Goal: Complete application form

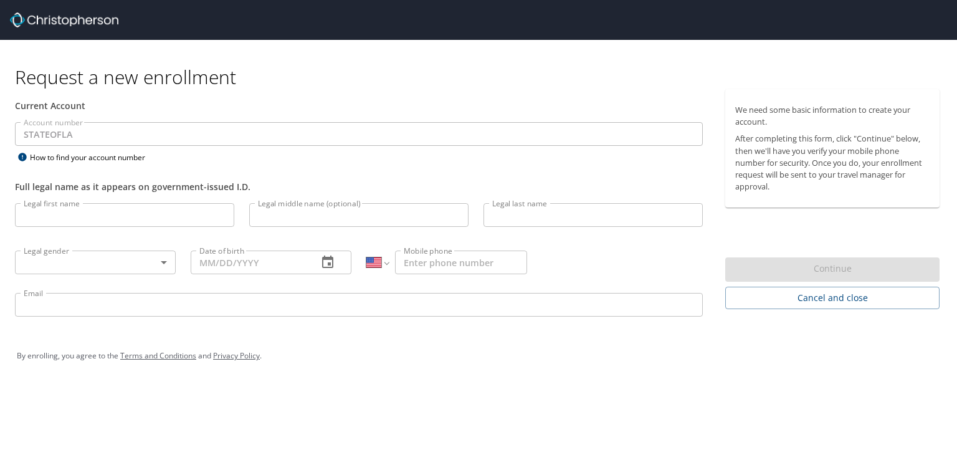
select select "US"
click at [131, 217] on input "Legal first name" at bounding box center [124, 215] width 219 height 24
type input "[PERSON_NAME]"
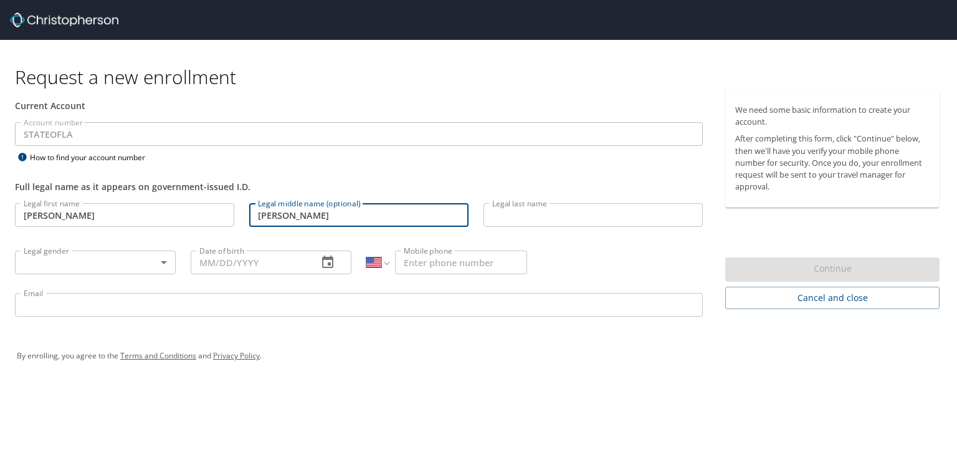
type input "[PERSON_NAME]"
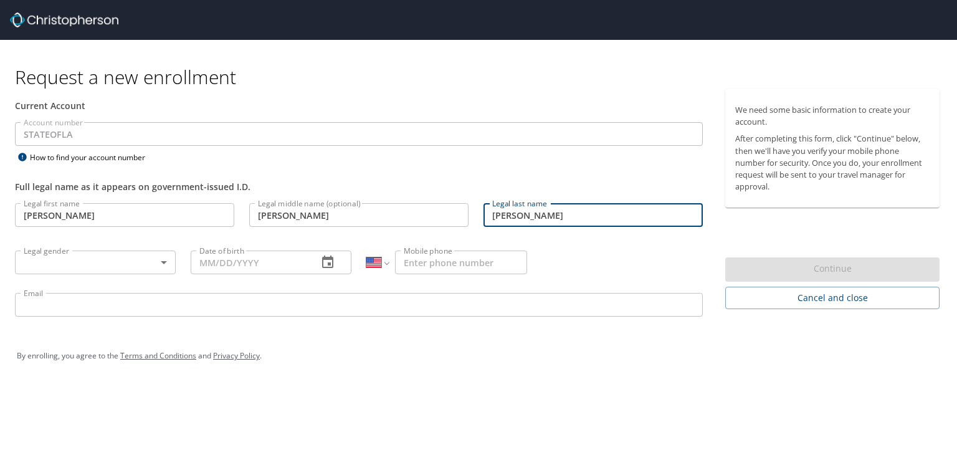
type input "[PERSON_NAME]"
click at [160, 264] on body "Request a new enrollment Current Account Account number STATEOFLA Account numbe…" at bounding box center [478, 230] width 957 height 460
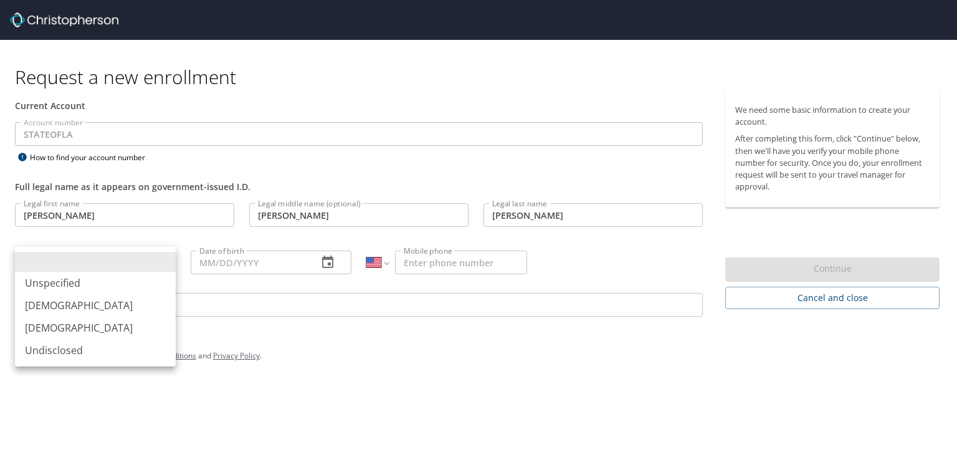
click at [125, 329] on li "[DEMOGRAPHIC_DATA]" at bounding box center [95, 328] width 161 height 22
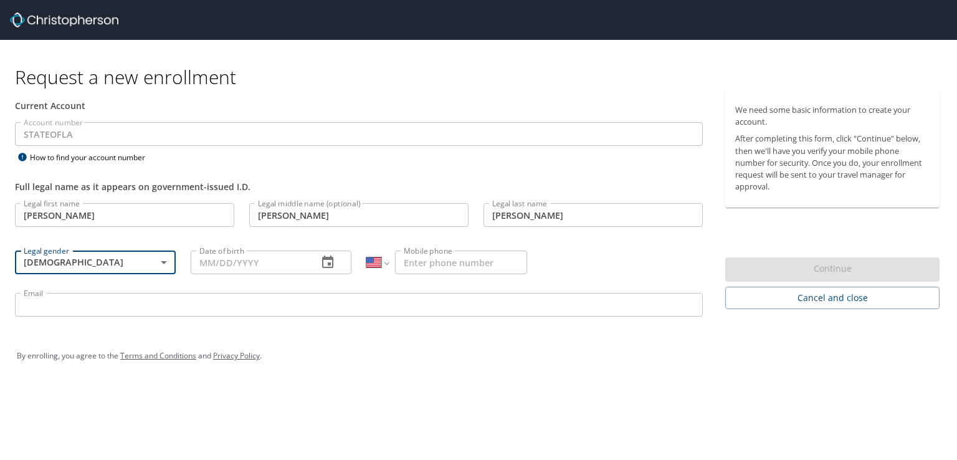
type input "[DEMOGRAPHIC_DATA]"
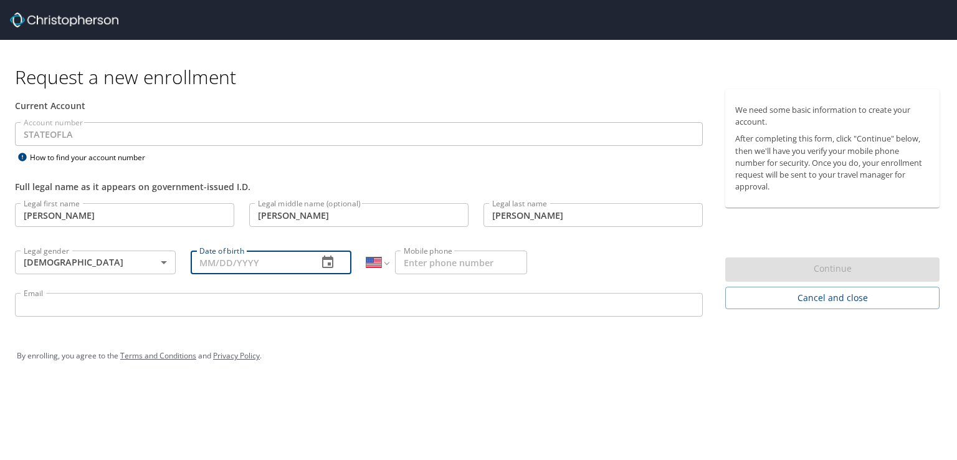
click at [260, 266] on input "Date of birth" at bounding box center [249, 263] width 117 height 24
type input "[DATE]"
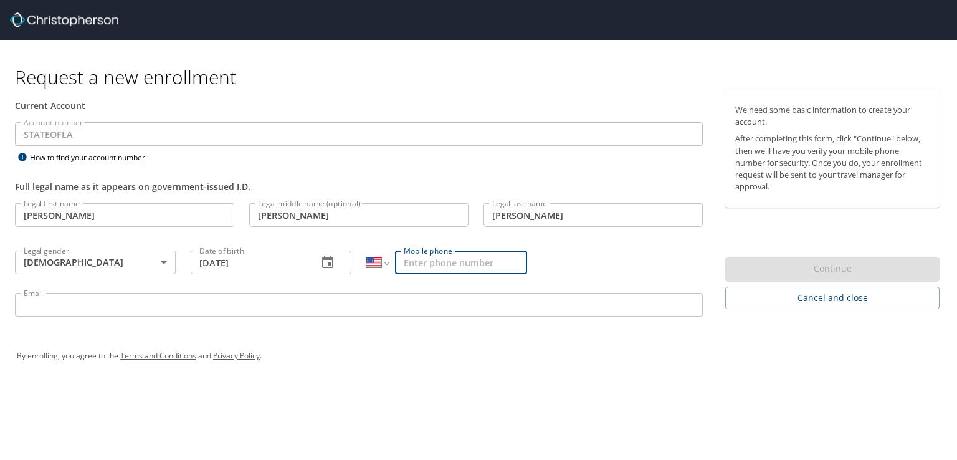
click at [442, 264] on input "Mobile phone" at bounding box center [461, 263] width 132 height 24
type input "[PHONE_NUMBER]"
click at [368, 307] on input "Email" at bounding box center [359, 305] width 688 height 24
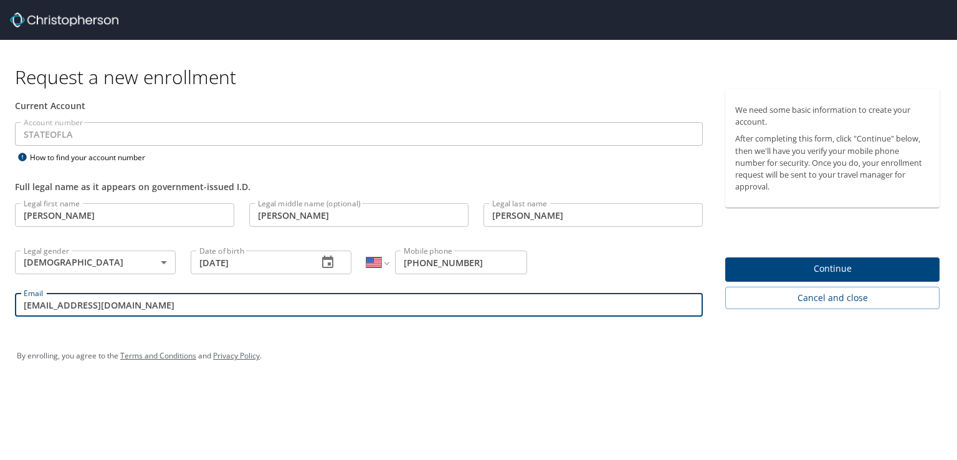
type input "[EMAIL_ADDRESS][DOMAIN_NAME]"
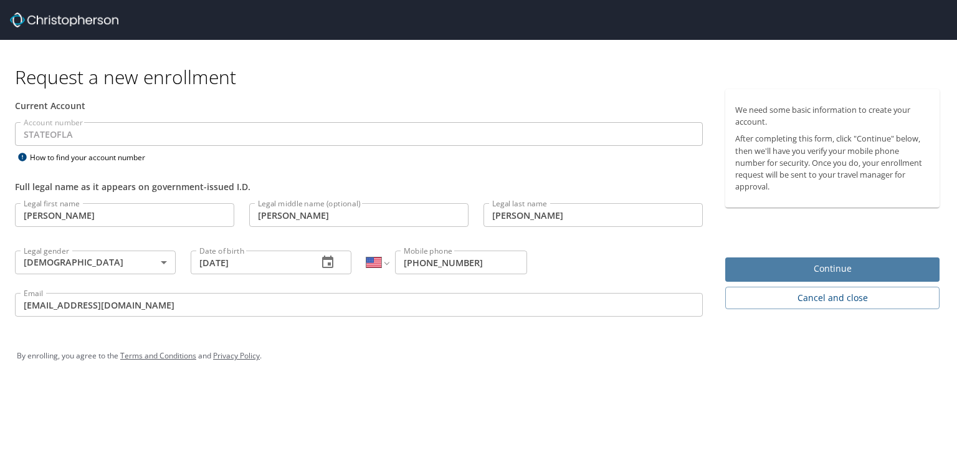
click at [823, 269] on span "Continue" at bounding box center [832, 269] width 194 height 16
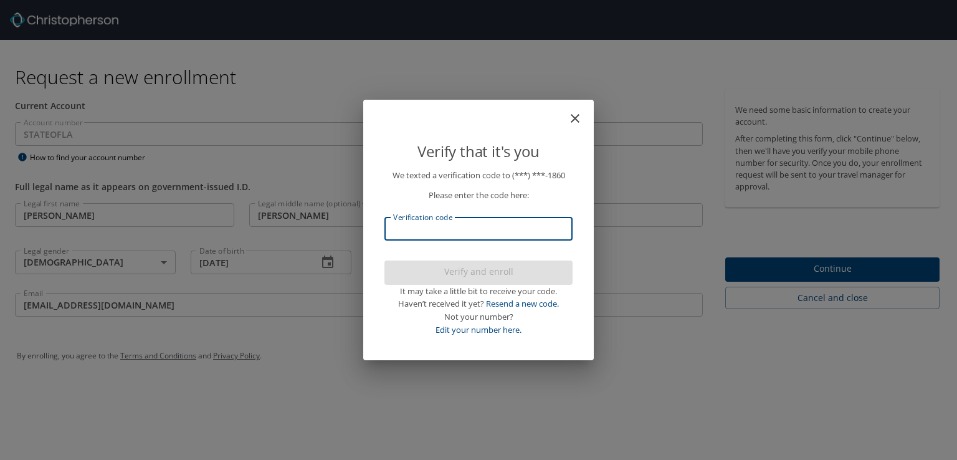
click at [464, 226] on input "Verification code" at bounding box center [478, 229] width 188 height 24
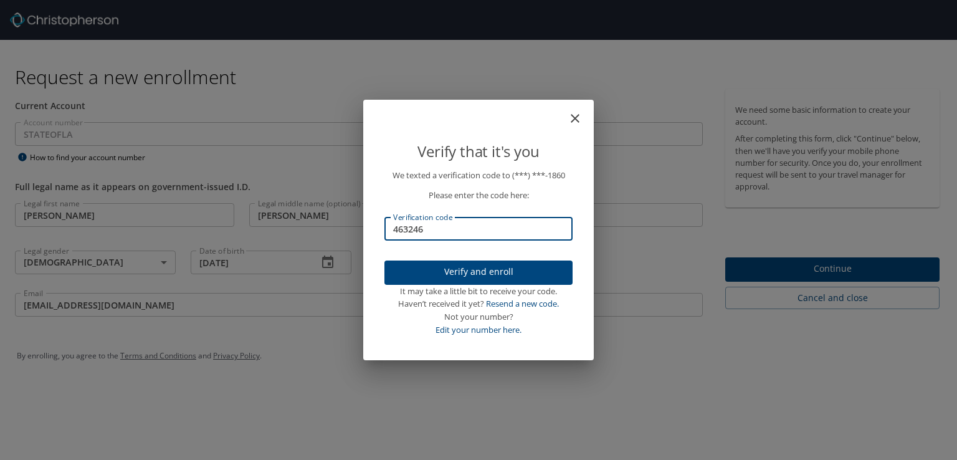
type input "463246"
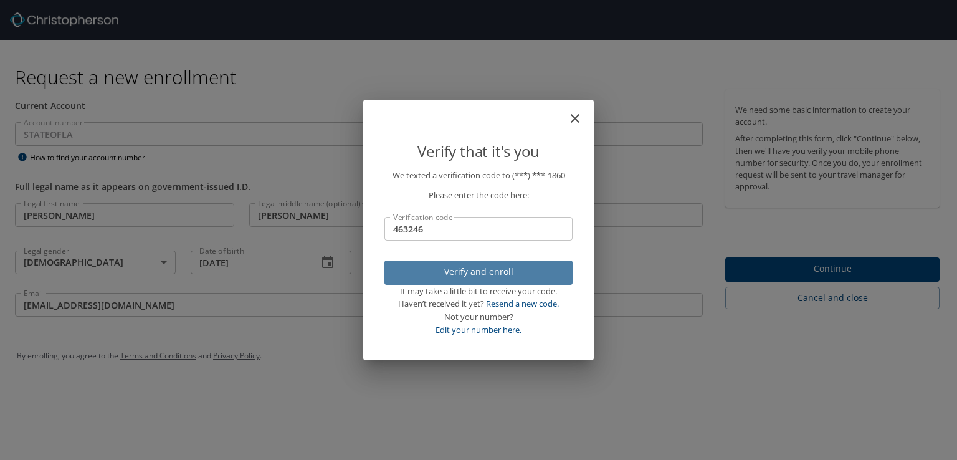
click at [489, 275] on span "Verify and enroll" at bounding box center [478, 272] width 168 height 16
